Goal: Information Seeking & Learning: Check status

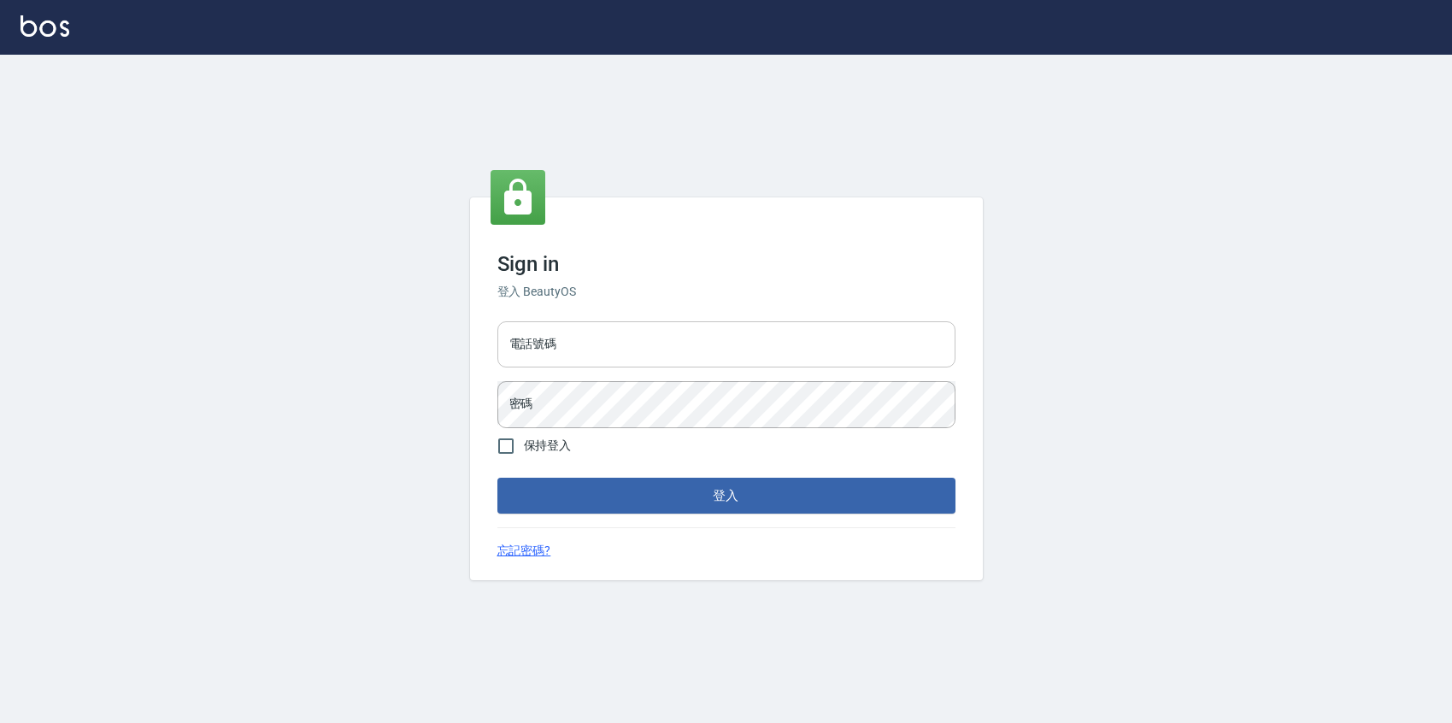
drag, startPoint x: 0, startPoint y: 0, endPoint x: 615, endPoint y: 341, distance: 702.9
click at [615, 341] on input "電話號碼" at bounding box center [726, 344] width 458 height 46
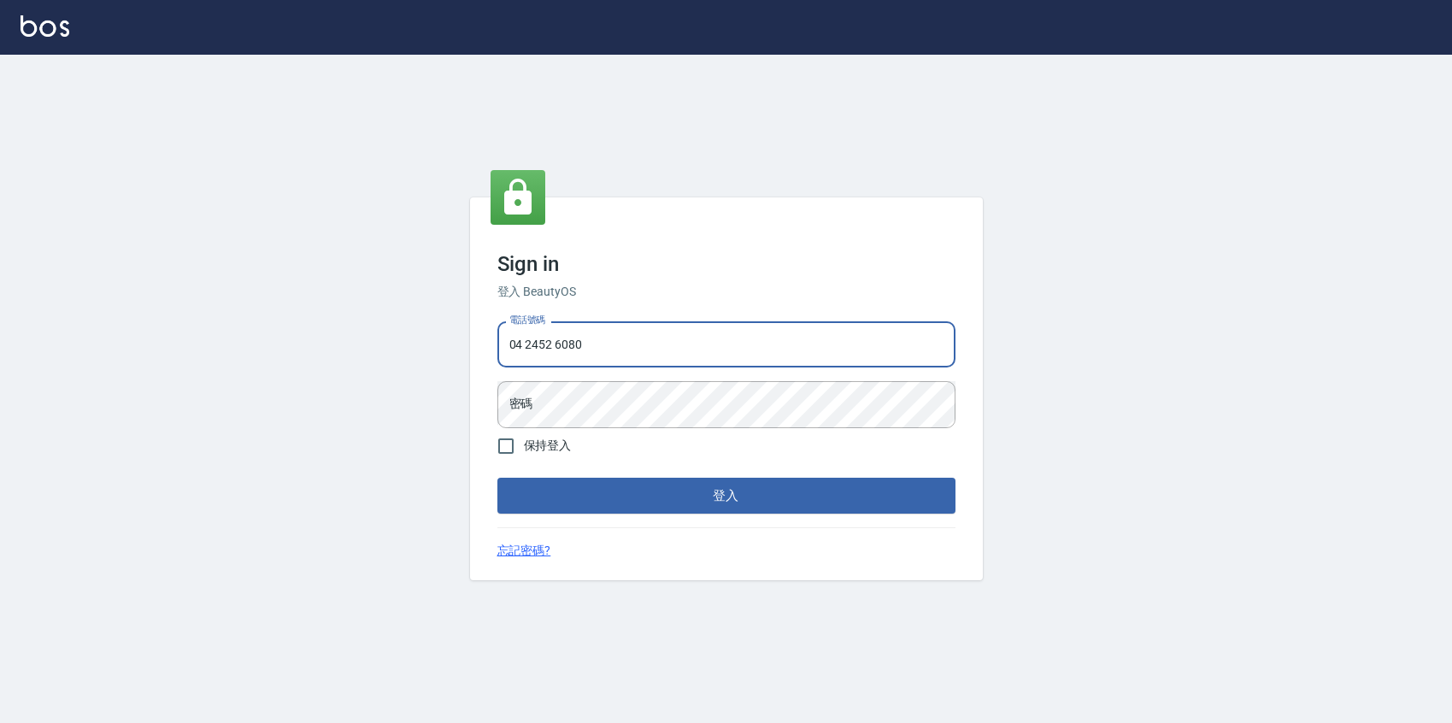
click at [561, 348] on input "04 2452 6080" at bounding box center [726, 344] width 458 height 46
type input "0424526080"
drag, startPoint x: 587, startPoint y: 352, endPoint x: 491, endPoint y: 346, distance: 96.8
click at [491, 346] on div "電話號碼 [PHONE_NUMBER] 電話號碼 密碼 密碼" at bounding box center [727, 375] width 472 height 120
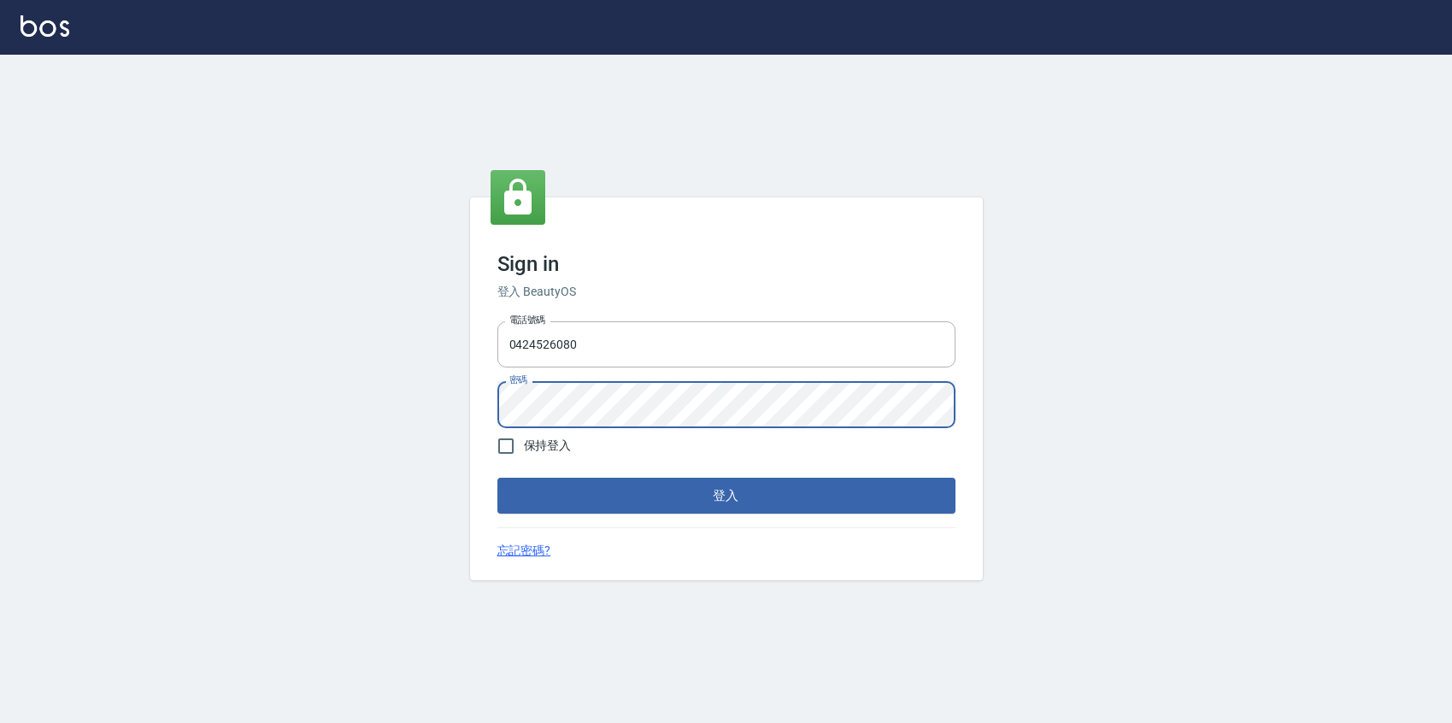
click at [497, 478] on button "登入" at bounding box center [726, 496] width 458 height 36
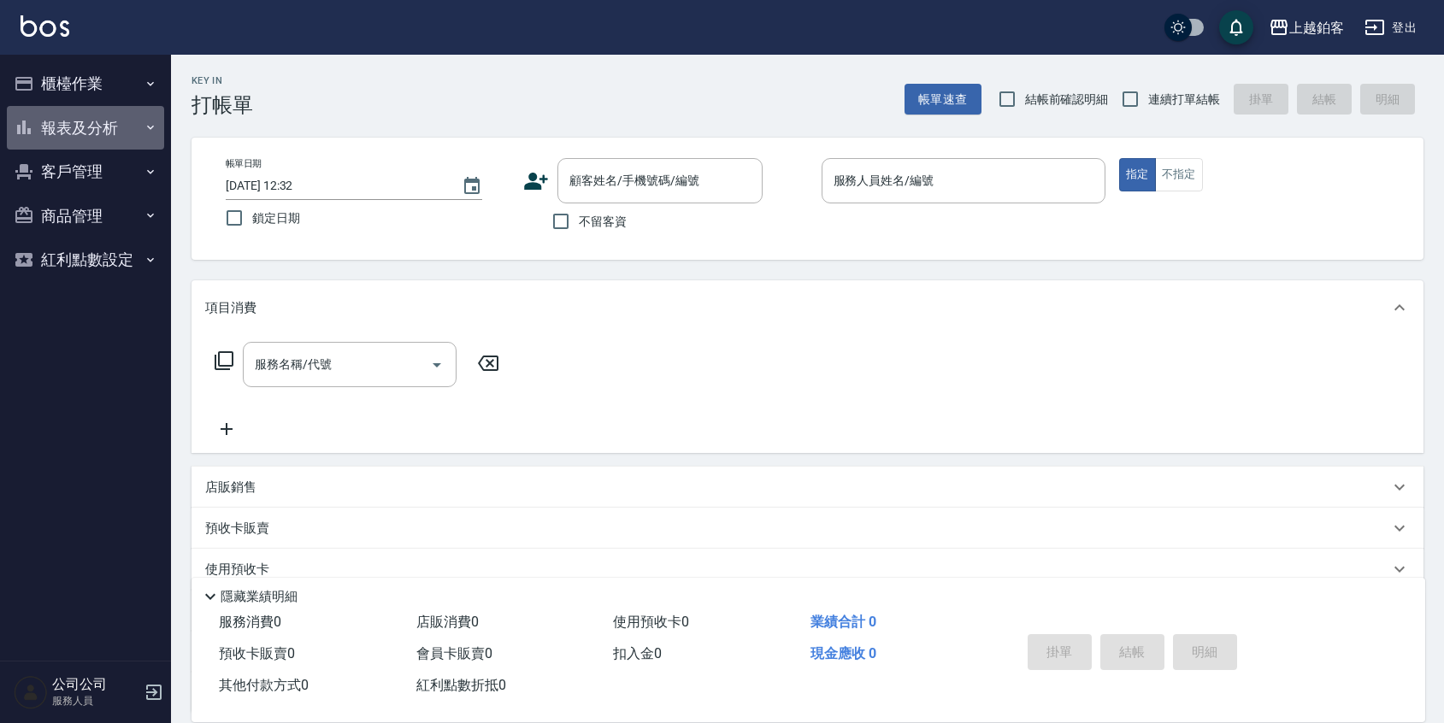
click at [116, 142] on button "報表及分析" at bounding box center [85, 128] width 157 height 44
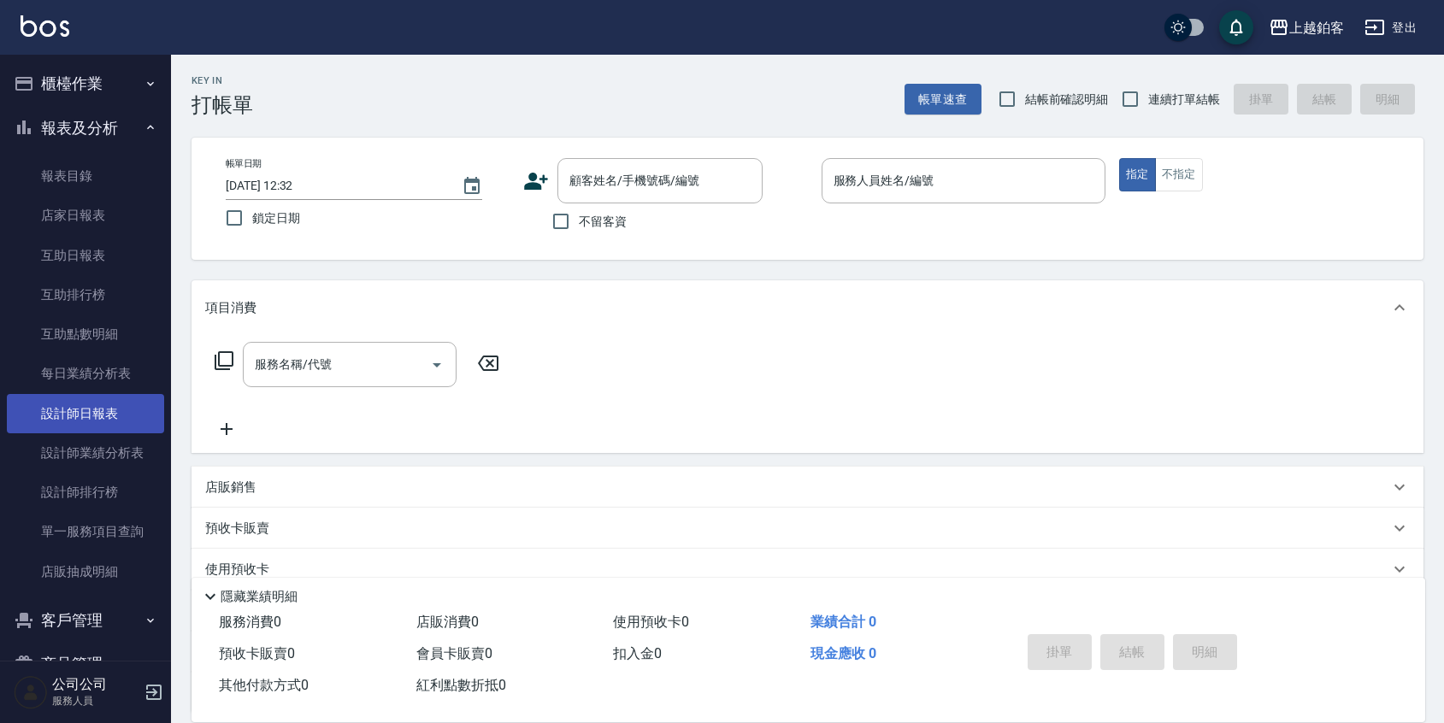
click at [122, 429] on link "設計師日報表" at bounding box center [85, 413] width 157 height 39
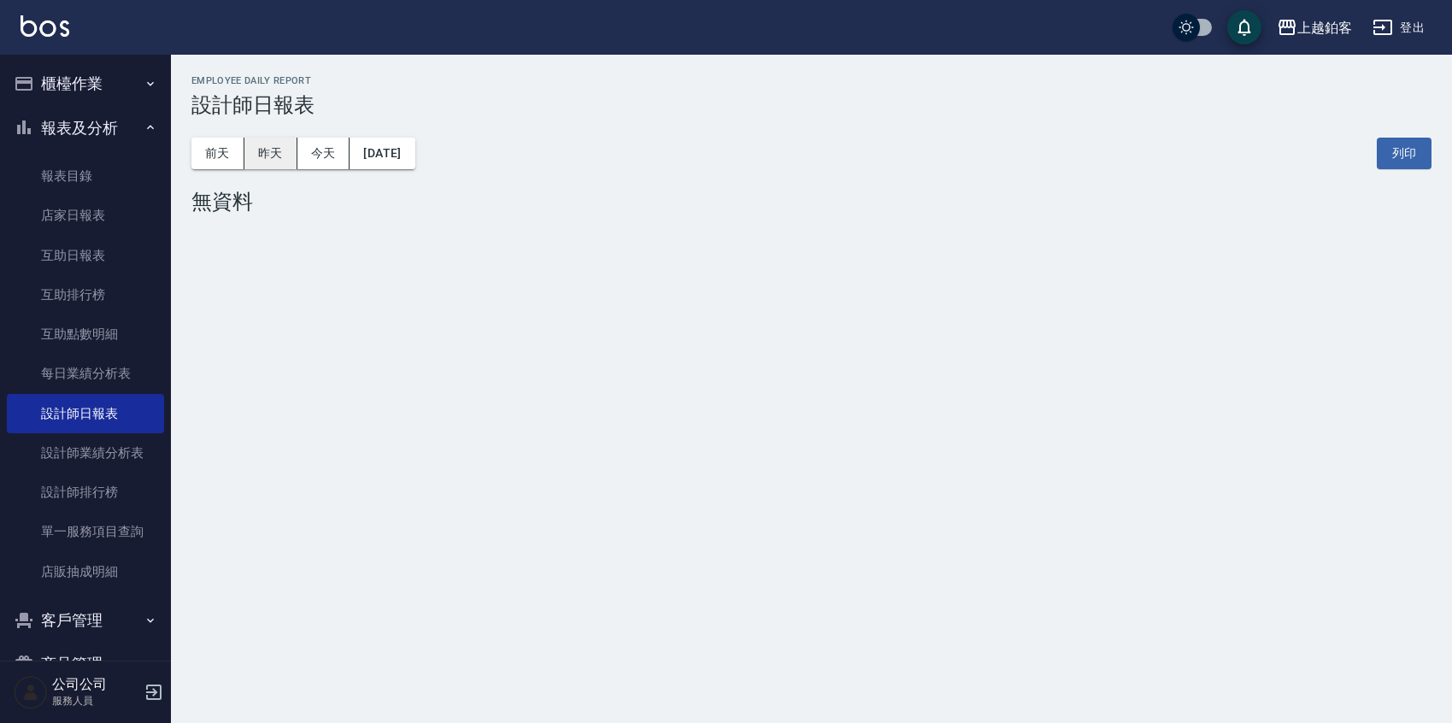
click at [284, 154] on button "昨天" at bounding box center [270, 154] width 53 height 32
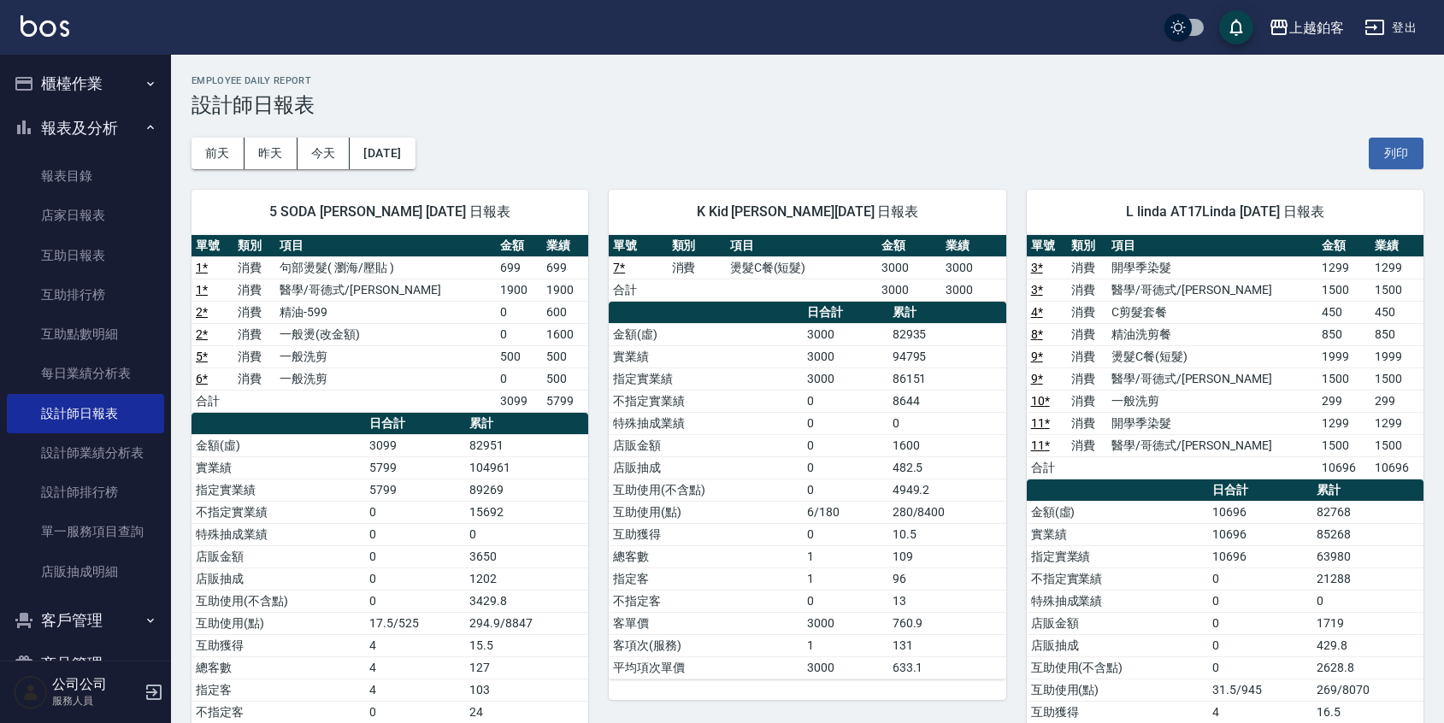
scroll to position [73, 0]
